Goal: Task Accomplishment & Management: Use online tool/utility

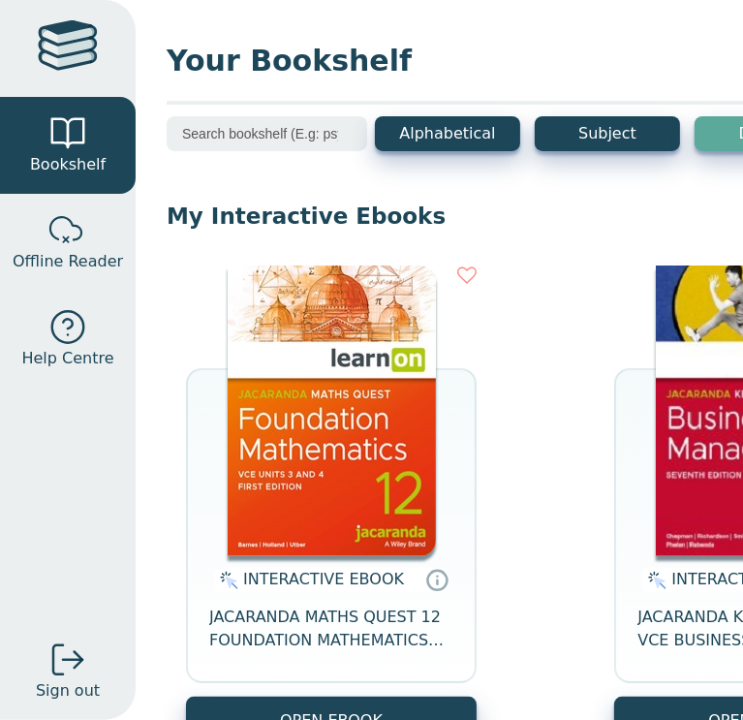
drag, startPoint x: 0, startPoint y: 0, endPoint x: 643, endPoint y: 76, distance: 647.0
click at [643, 76] on span "Your Bookshelf" at bounding box center [528, 61] width 722 height 44
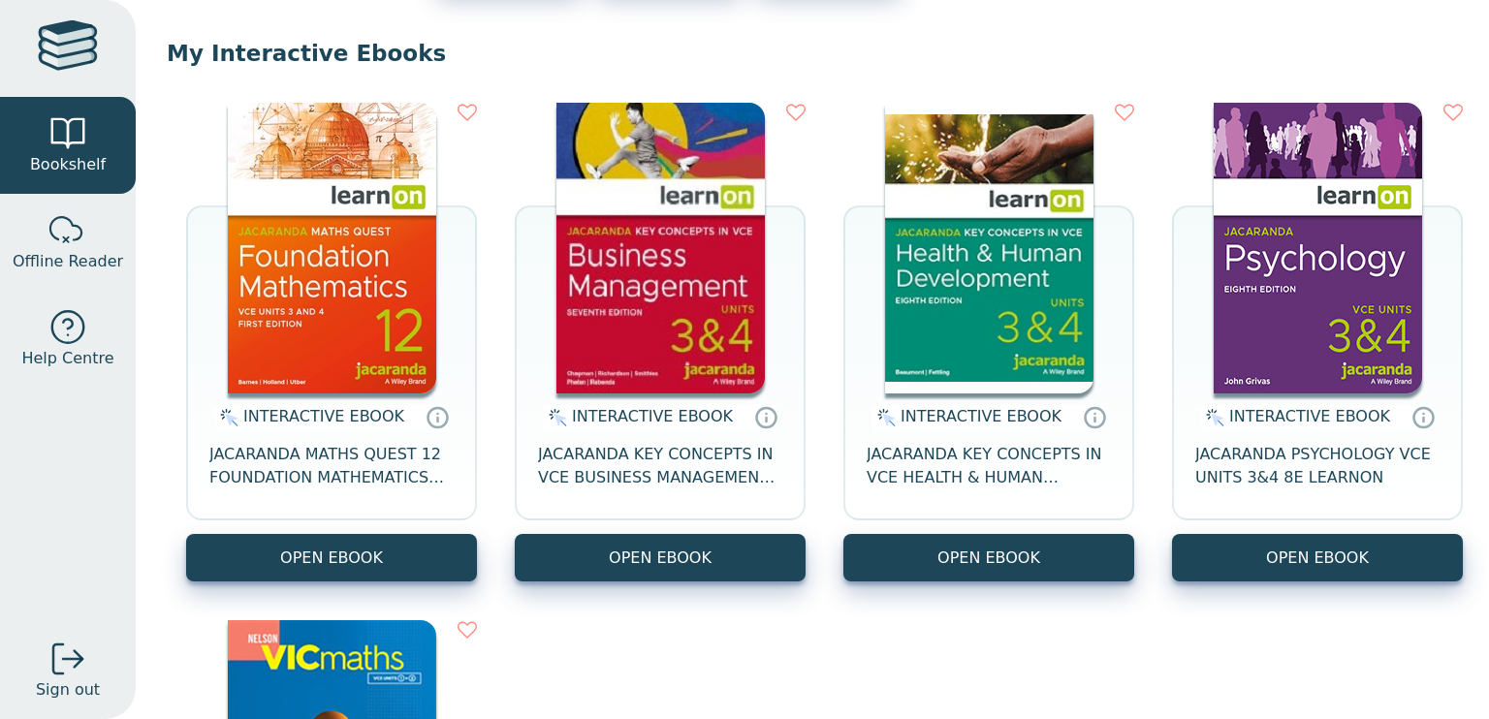
scroll to position [166, 0]
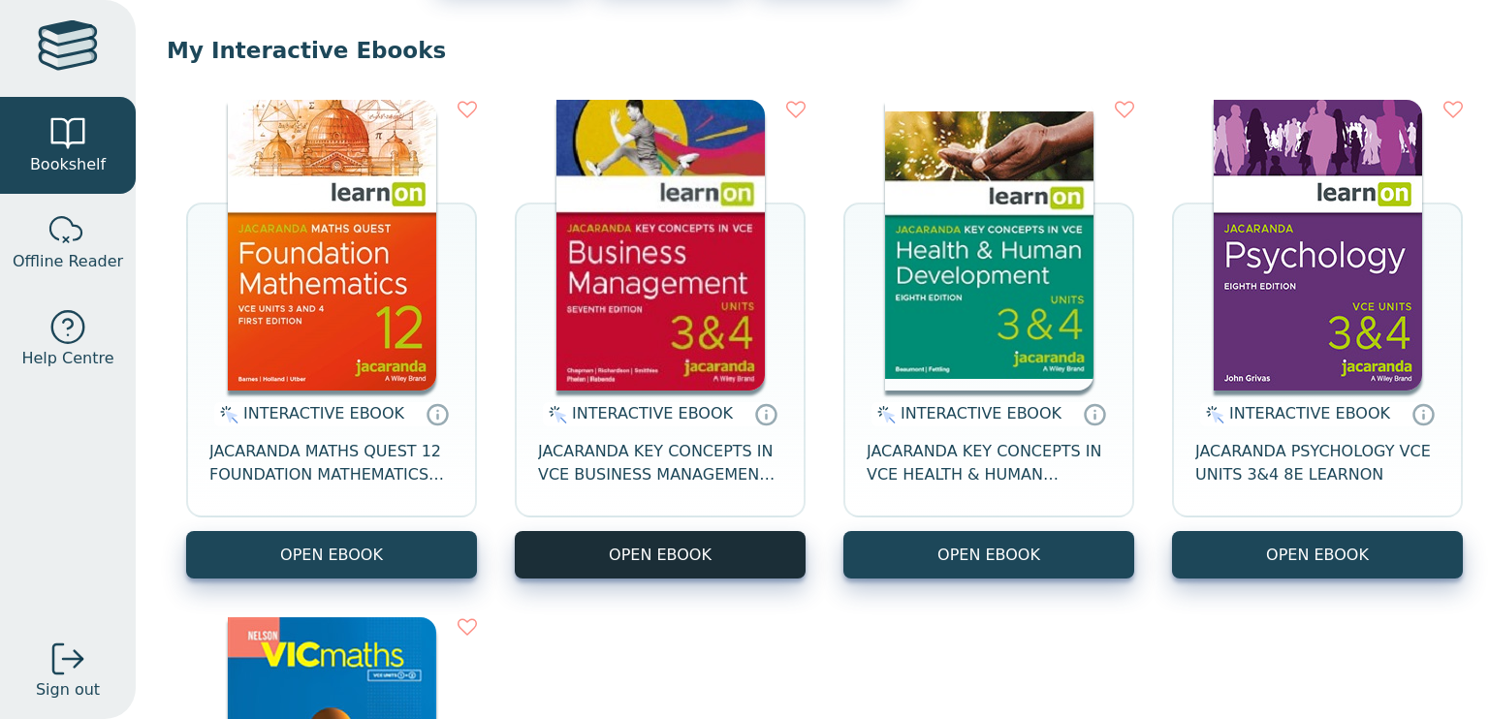
click at [667, 558] on button "OPEN EBOOK" at bounding box center [660, 554] width 291 height 47
click at [515, 531] on button "OPEN EBOOK" at bounding box center [660, 554] width 291 height 47
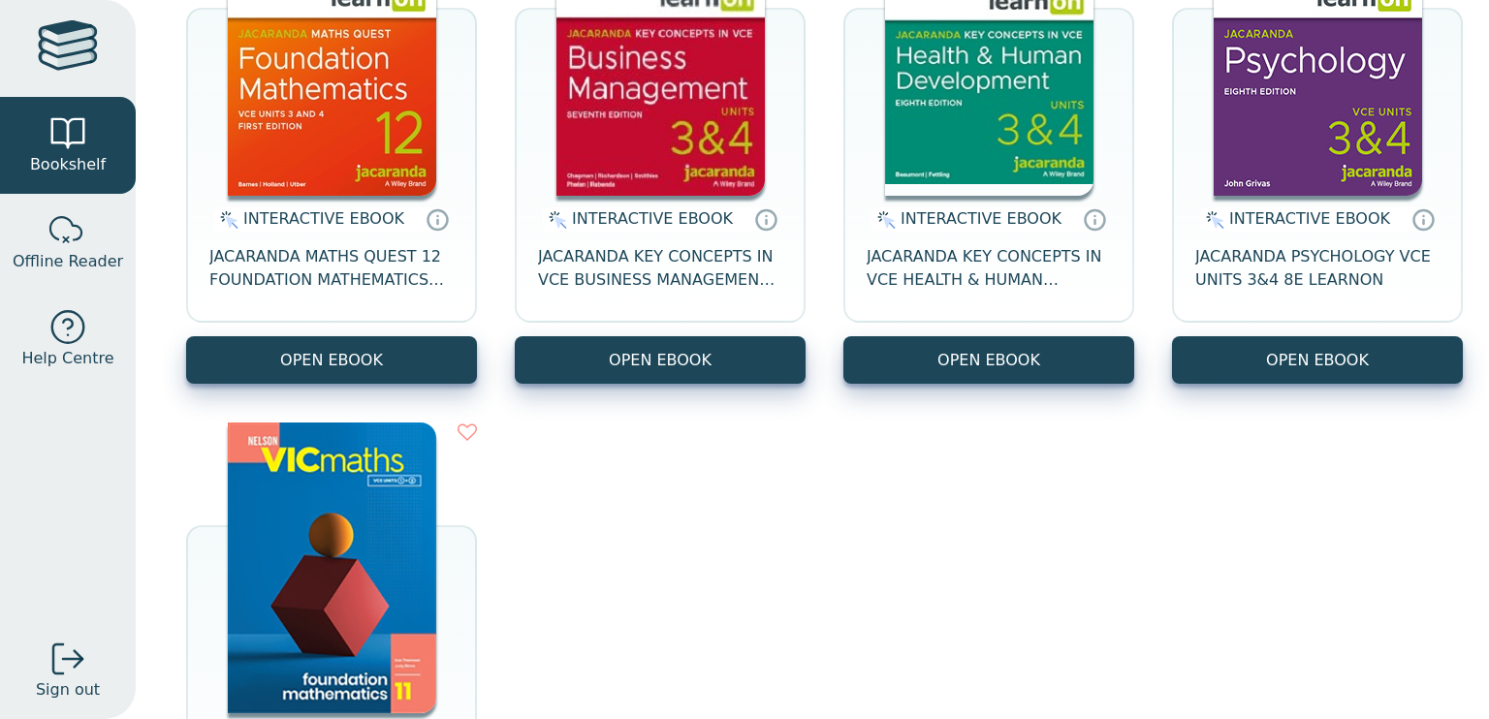
scroll to position [368, 0]
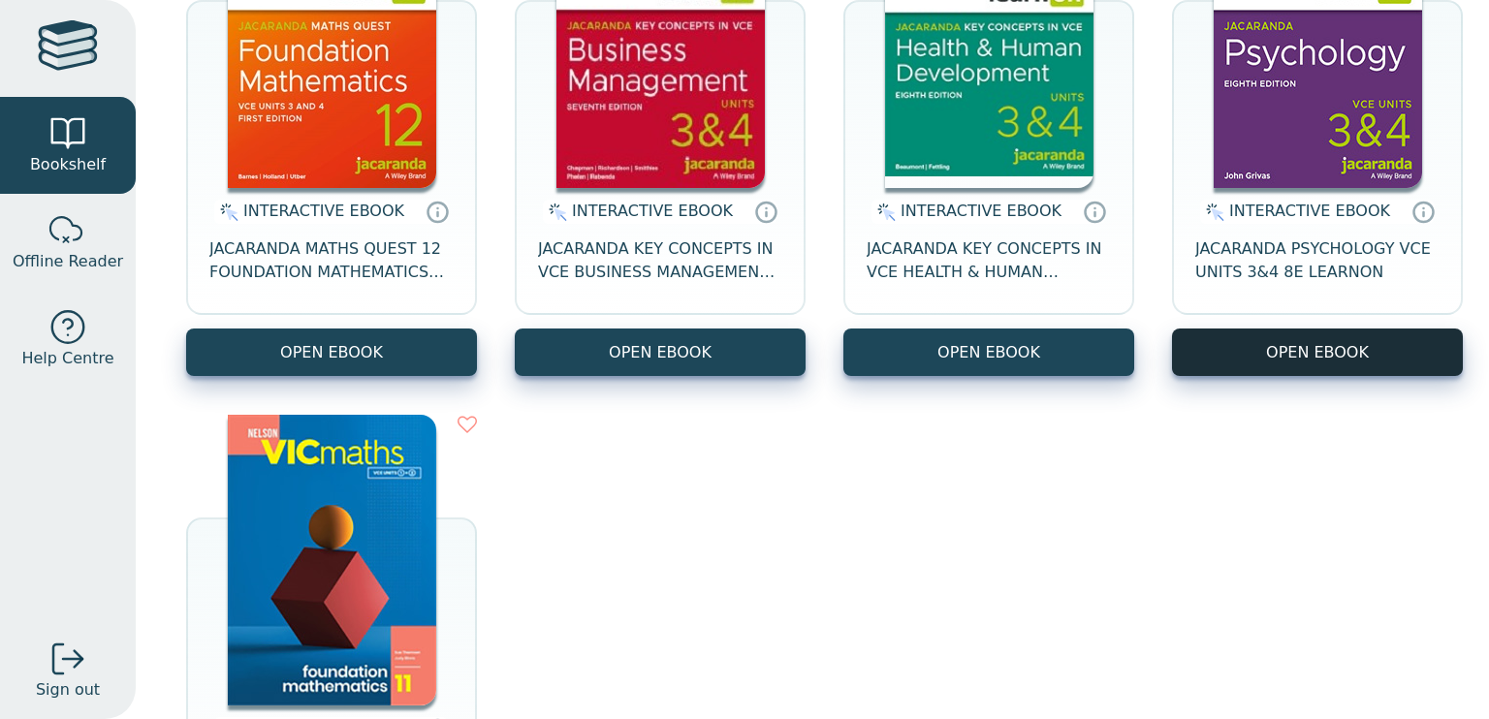
click at [742, 363] on button "OPEN EBOOK" at bounding box center [1317, 352] width 291 height 47
